Goal: Entertainment & Leisure: Consume media (video, audio)

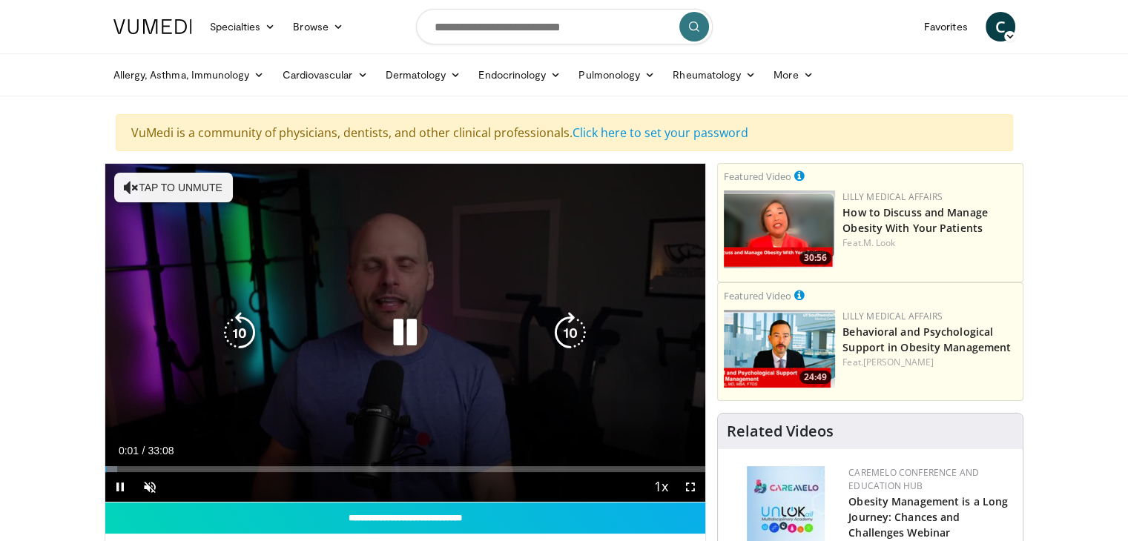
click at [193, 197] on button "Tap to unmute" at bounding box center [173, 188] width 119 height 30
click at [401, 323] on icon "Video Player" at bounding box center [405, 333] width 42 height 42
click at [402, 331] on icon "Video Player" at bounding box center [405, 333] width 42 height 42
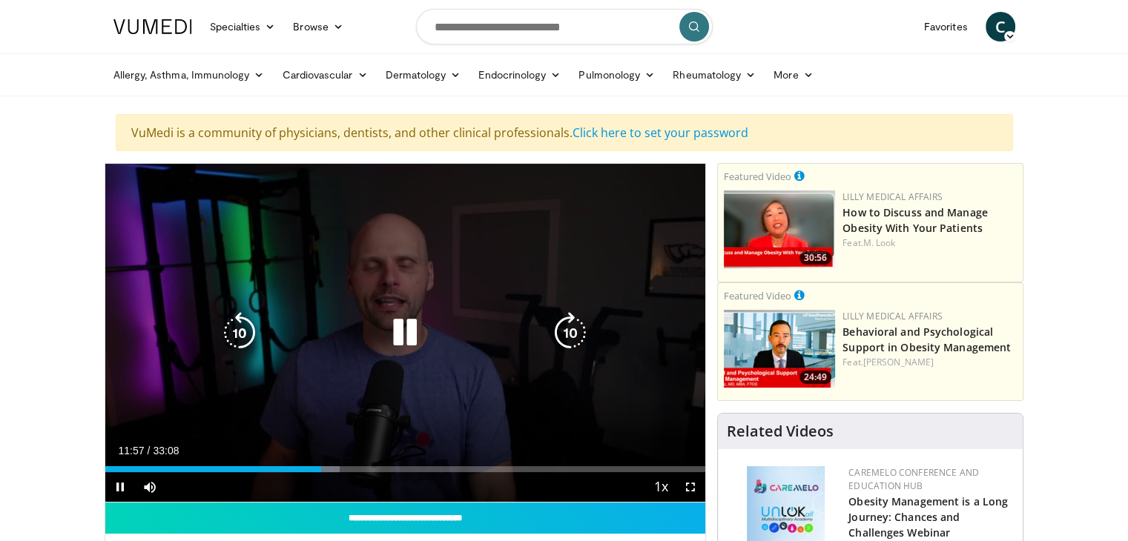
click at [404, 332] on icon "Video Player" at bounding box center [405, 333] width 42 height 42
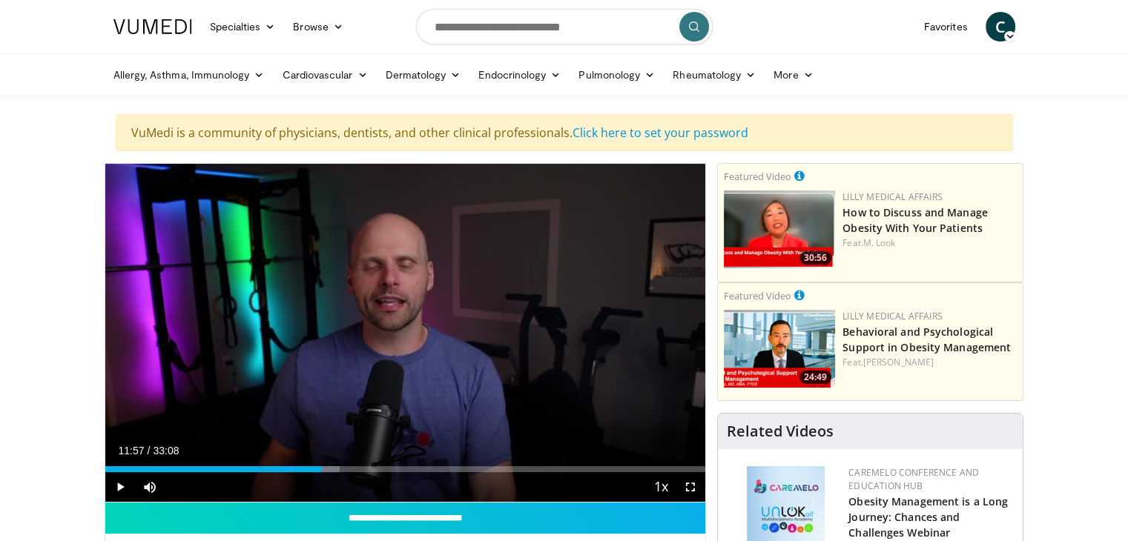
click at [404, 331] on div "10 seconds Tap to unmute" at bounding box center [405, 333] width 601 height 338
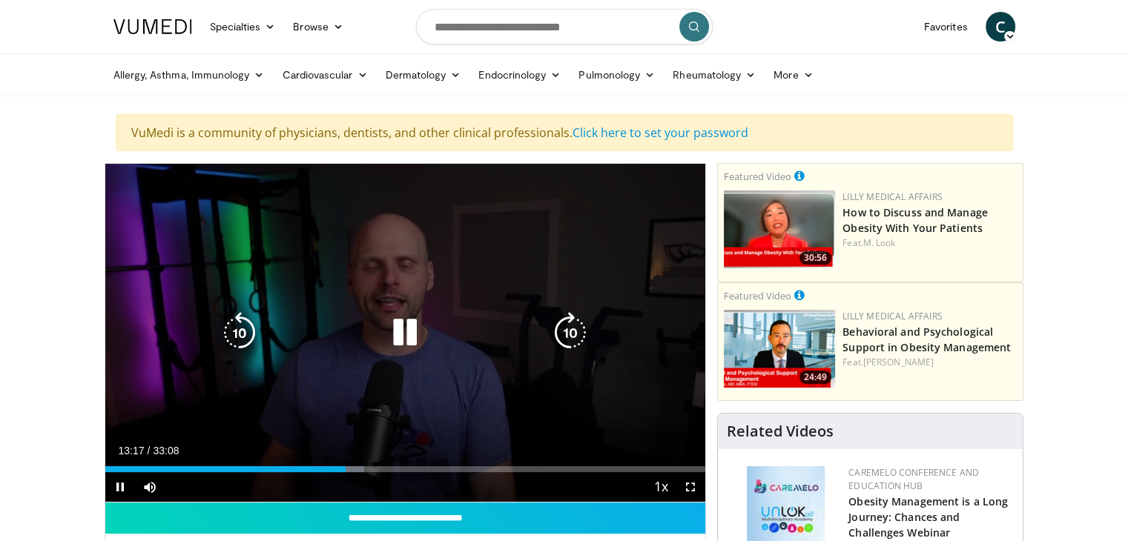
click at [413, 332] on icon "Video Player" at bounding box center [405, 333] width 42 height 42
click at [401, 323] on icon "Video Player" at bounding box center [405, 333] width 42 height 42
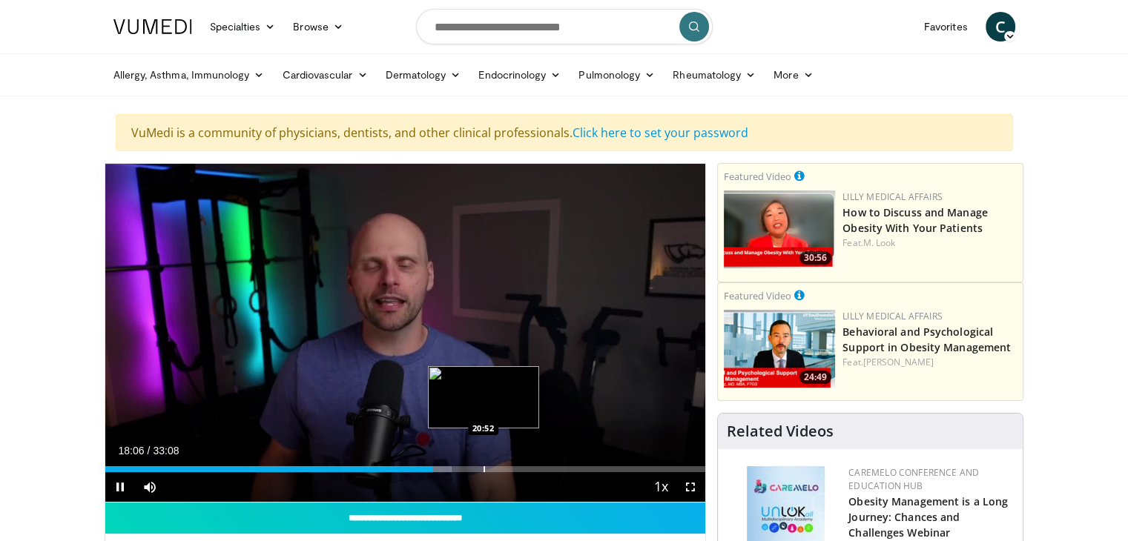
click at [484, 469] on div "Progress Bar" at bounding box center [484, 470] width 1 height 6
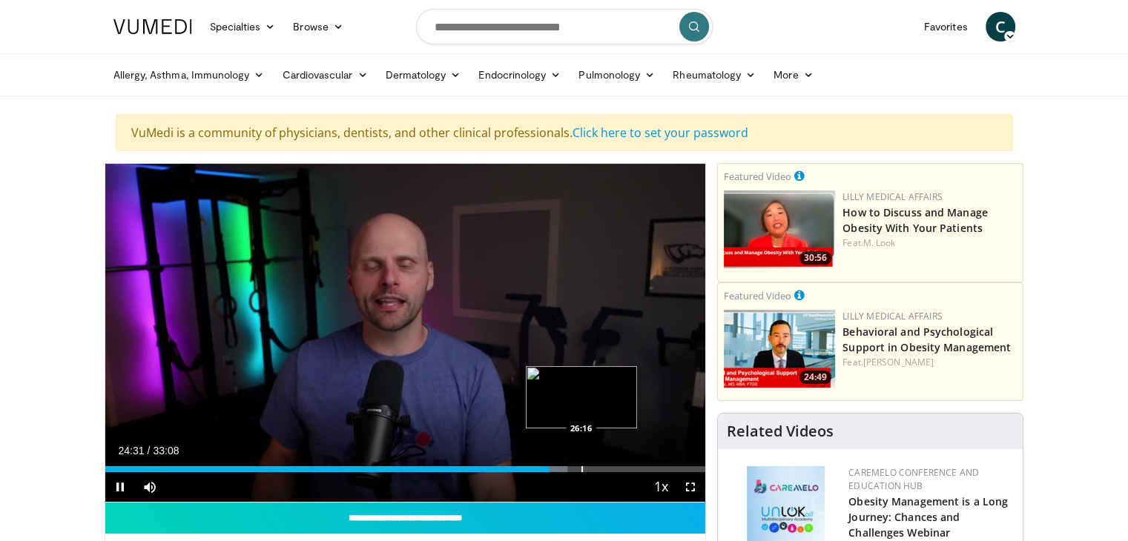
click at [581, 469] on div "Progress Bar" at bounding box center [581, 470] width 1 height 6
click at [639, 469] on div "Progress Bar" at bounding box center [639, 470] width 1 height 6
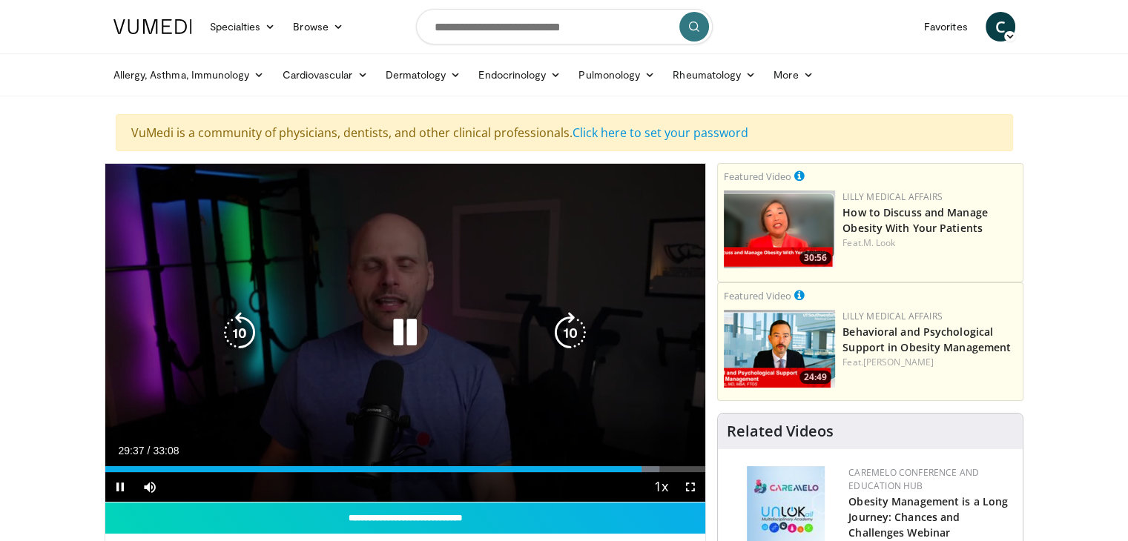
click at [412, 334] on icon "Video Player" at bounding box center [405, 333] width 42 height 42
